Goal: Task Accomplishment & Management: Manage account settings

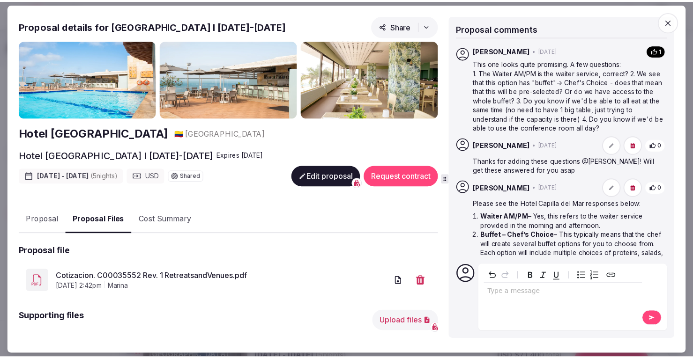
scroll to position [302, 0]
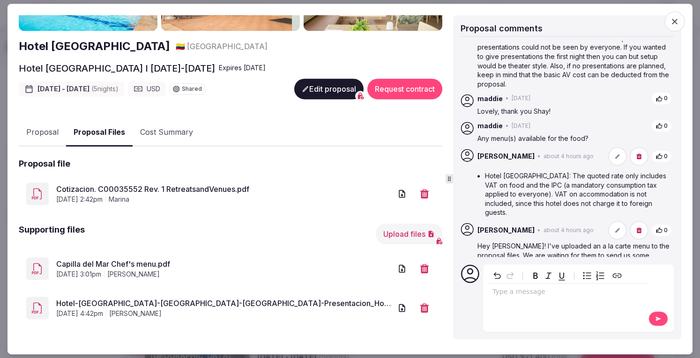
click at [677, 21] on icon "button" at bounding box center [674, 21] width 9 height 9
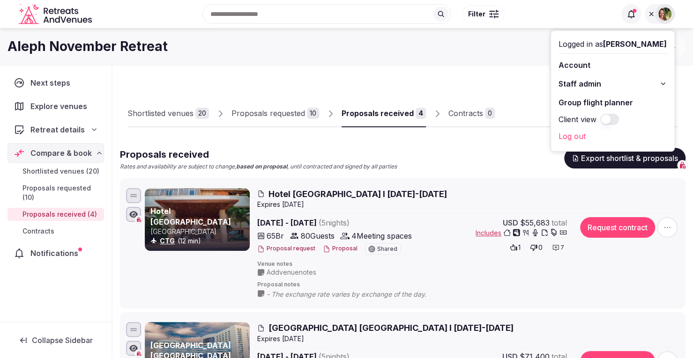
click at [652, 15] on icon at bounding box center [650, 13] width 7 height 7
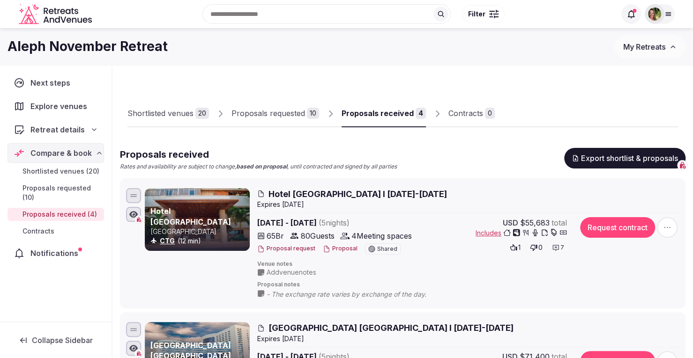
click at [637, 44] on span "My Retreats" at bounding box center [644, 46] width 42 height 9
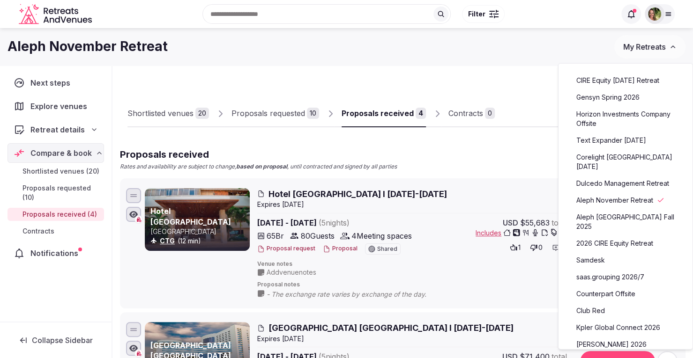
click at [609, 287] on link "Counterpart Offsite" at bounding box center [625, 294] width 115 height 15
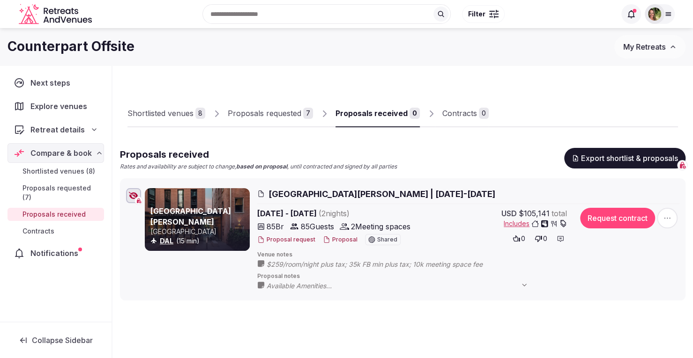
click at [277, 111] on div "Proposals requested" at bounding box center [265, 113] width 74 height 11
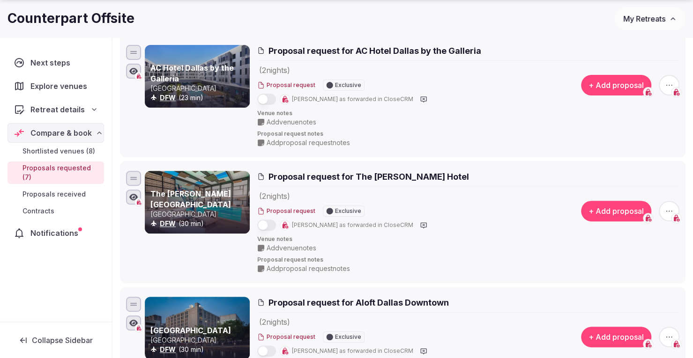
scroll to position [148, 0]
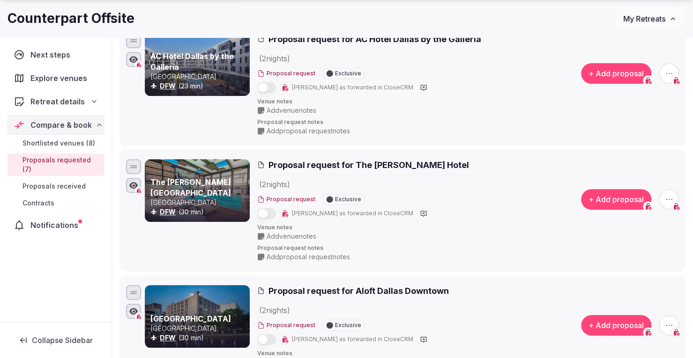
click at [290, 259] on span "Add proposal request notes" at bounding box center [308, 256] width 83 height 9
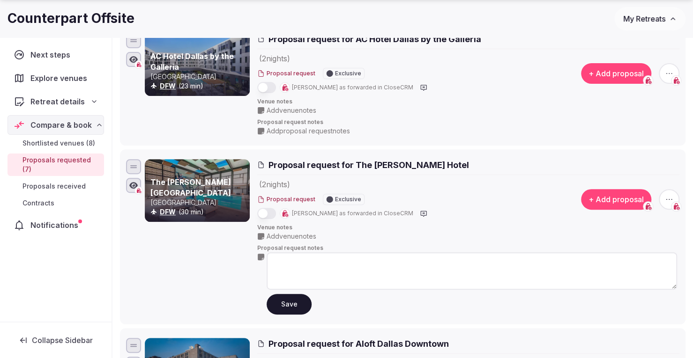
click at [286, 271] on textarea at bounding box center [472, 270] width 410 height 37
paste textarea "**********"
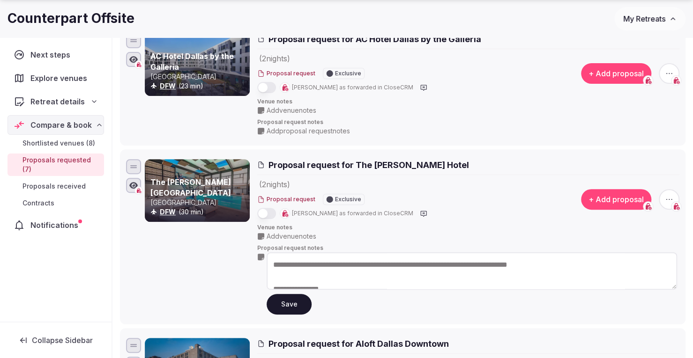
scroll to position [346, 0]
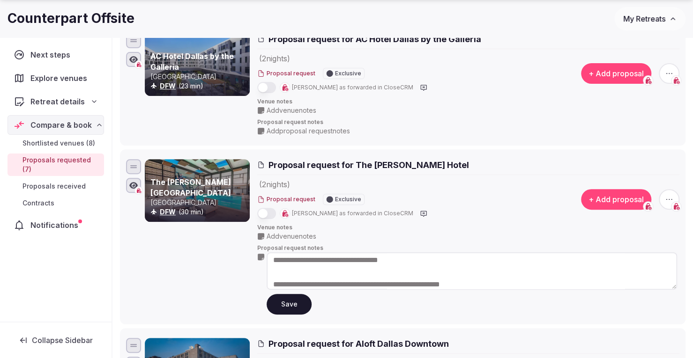
type textarea "**********"
click at [281, 303] on button "Save" at bounding box center [289, 304] width 45 height 21
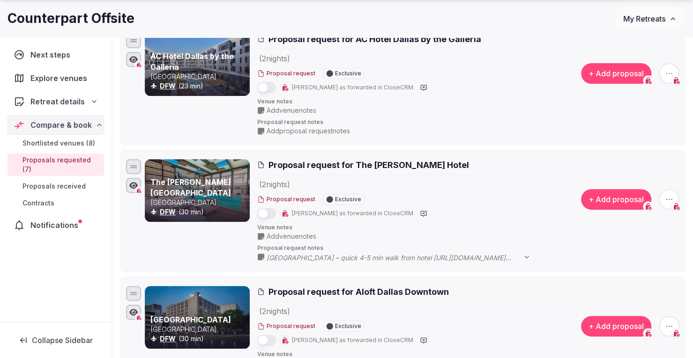
click at [646, 17] on span "My Retreats" at bounding box center [644, 18] width 42 height 9
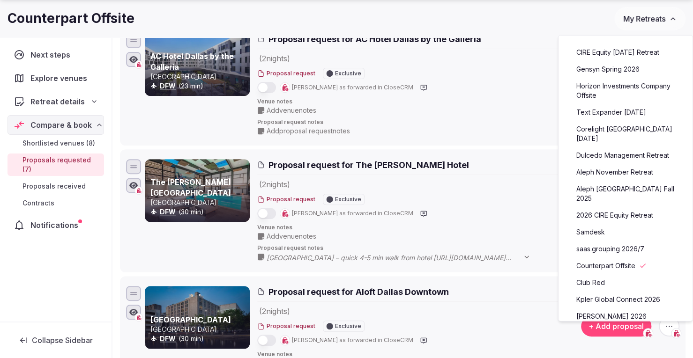
click at [591, 170] on link "Aleph November Retreat" at bounding box center [625, 172] width 115 height 15
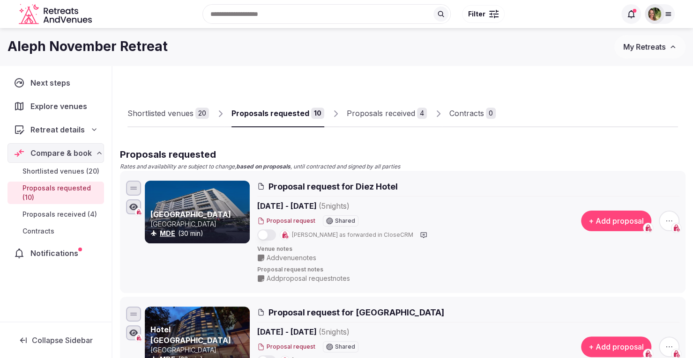
click at [376, 118] on div "Proposals received" at bounding box center [381, 113] width 68 height 11
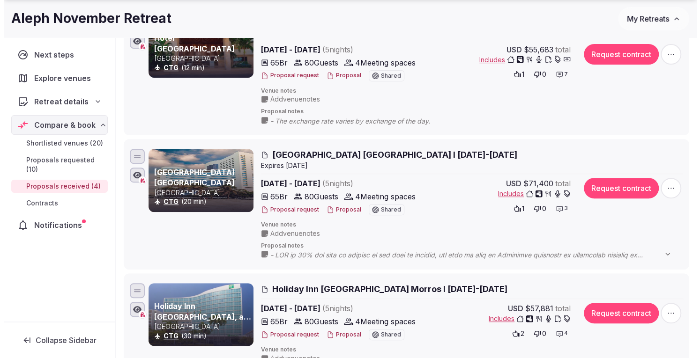
scroll to position [197, 0]
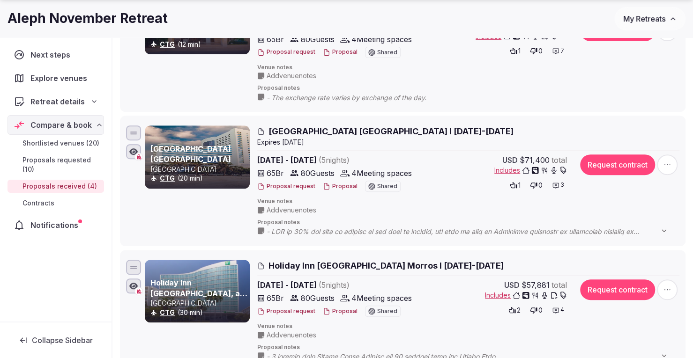
click at [341, 183] on button "Proposal" at bounding box center [340, 187] width 35 height 8
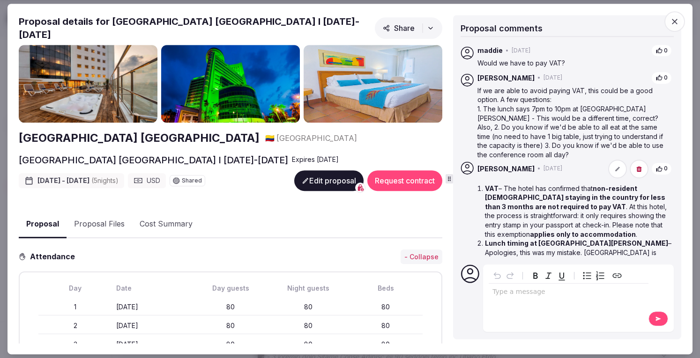
click at [515, 286] on div "editable markdown" at bounding box center [569, 293] width 160 height 19
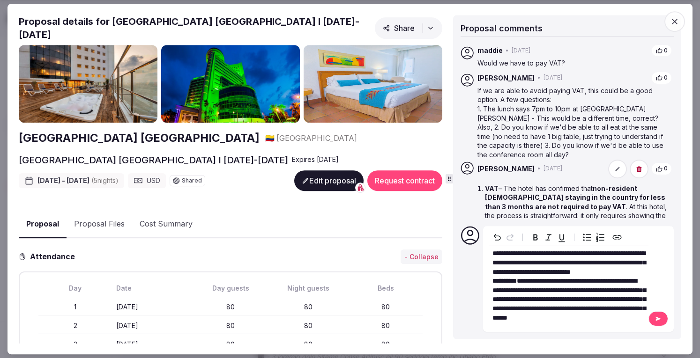
click at [658, 315] on button at bounding box center [658, 318] width 20 height 15
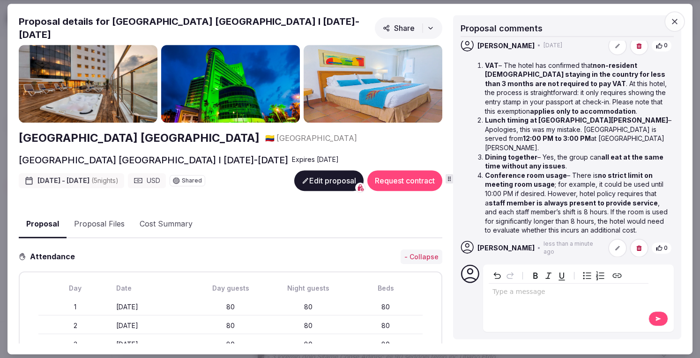
scroll to position [184, 0]
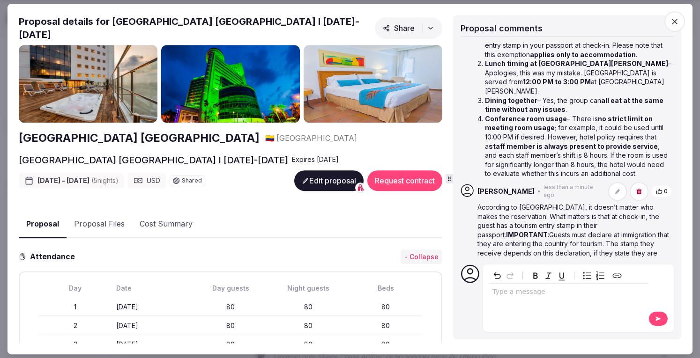
click at [671, 20] on icon "button" at bounding box center [674, 21] width 9 height 9
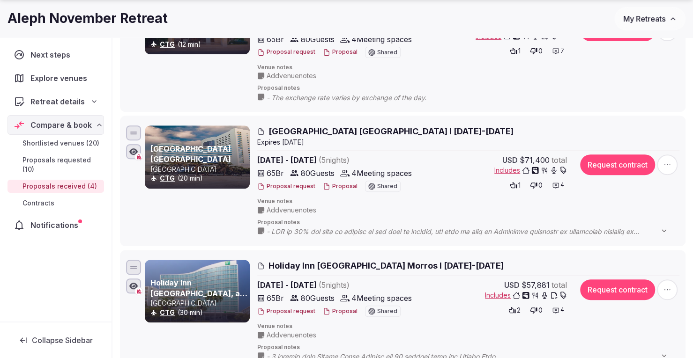
click at [335, 308] on button "Proposal" at bounding box center [340, 312] width 35 height 8
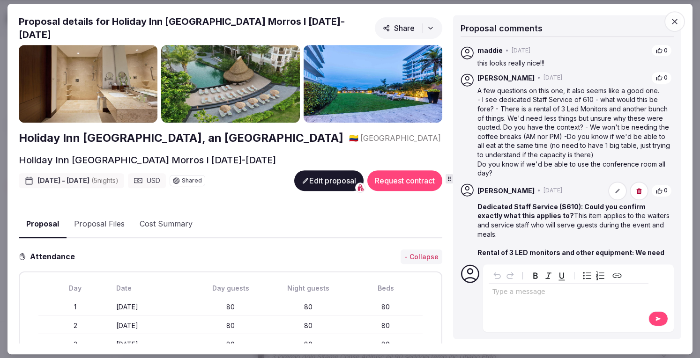
click at [546, 300] on div "editable markdown" at bounding box center [569, 293] width 160 height 19
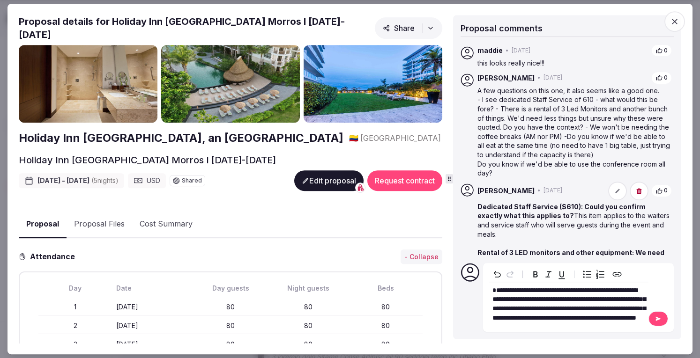
click at [660, 324] on button at bounding box center [658, 318] width 20 height 15
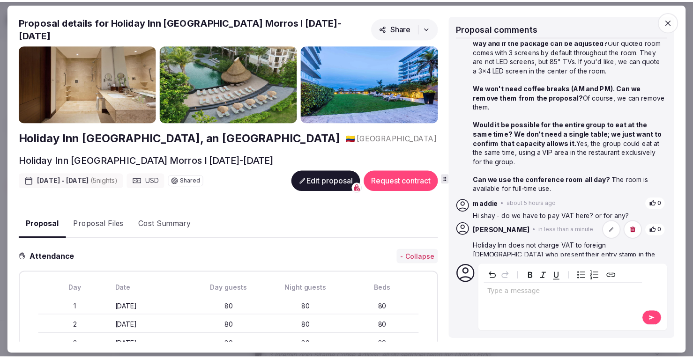
scroll to position [258, 0]
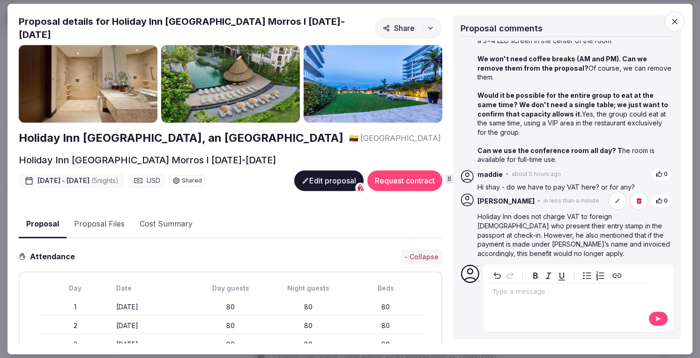
click at [676, 21] on icon "button" at bounding box center [674, 21] width 9 height 9
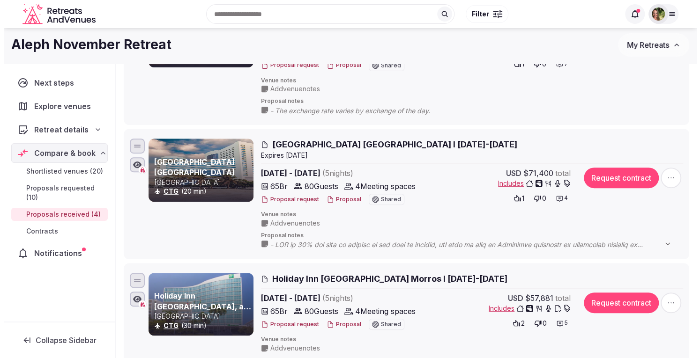
scroll to position [16, 0]
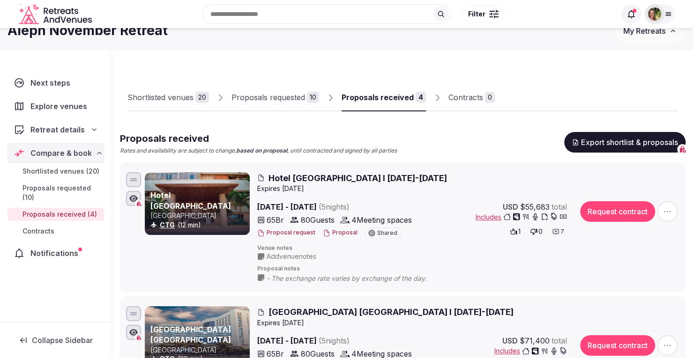
click at [341, 232] on button "Proposal" at bounding box center [340, 233] width 35 height 8
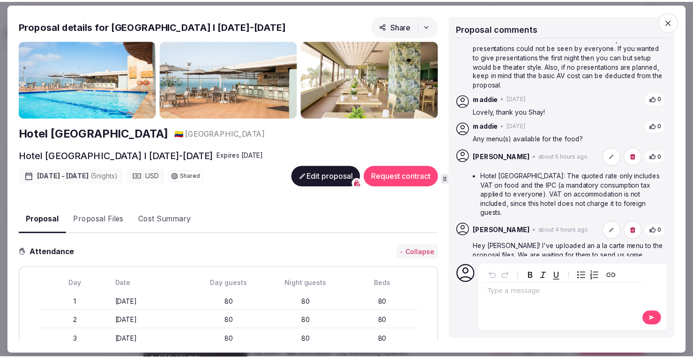
scroll to position [322, 0]
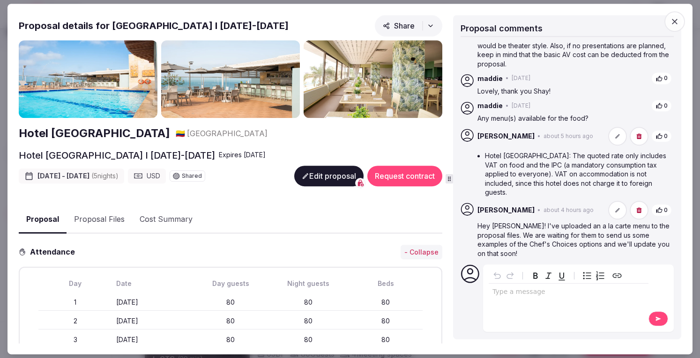
click at [518, 300] on div "editable markdown" at bounding box center [569, 293] width 160 height 19
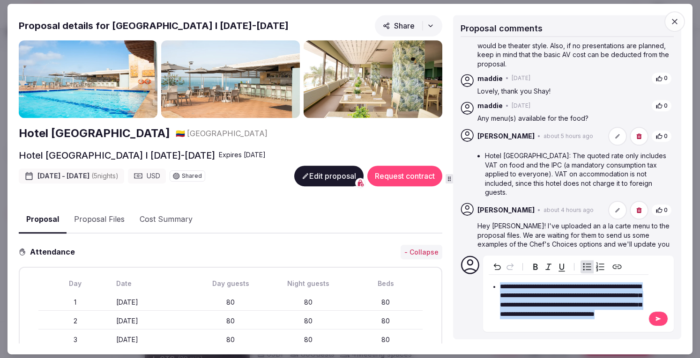
drag, startPoint x: 619, startPoint y: 321, endPoint x: 474, endPoint y: 278, distance: 151.5
click at [474, 278] on div "**********" at bounding box center [566, 294] width 213 height 76
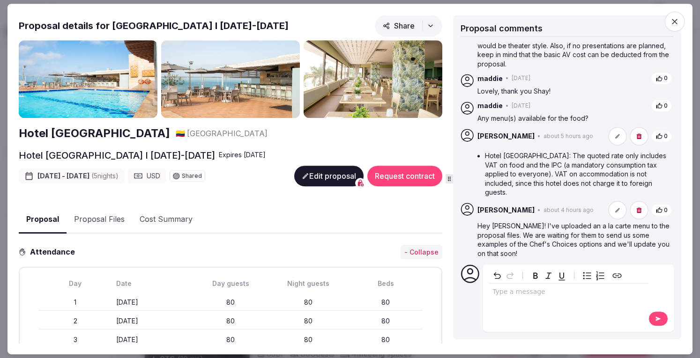
click at [680, 21] on span "button" at bounding box center [674, 21] width 21 height 21
